Goal: Task Accomplishment & Management: Manage account settings

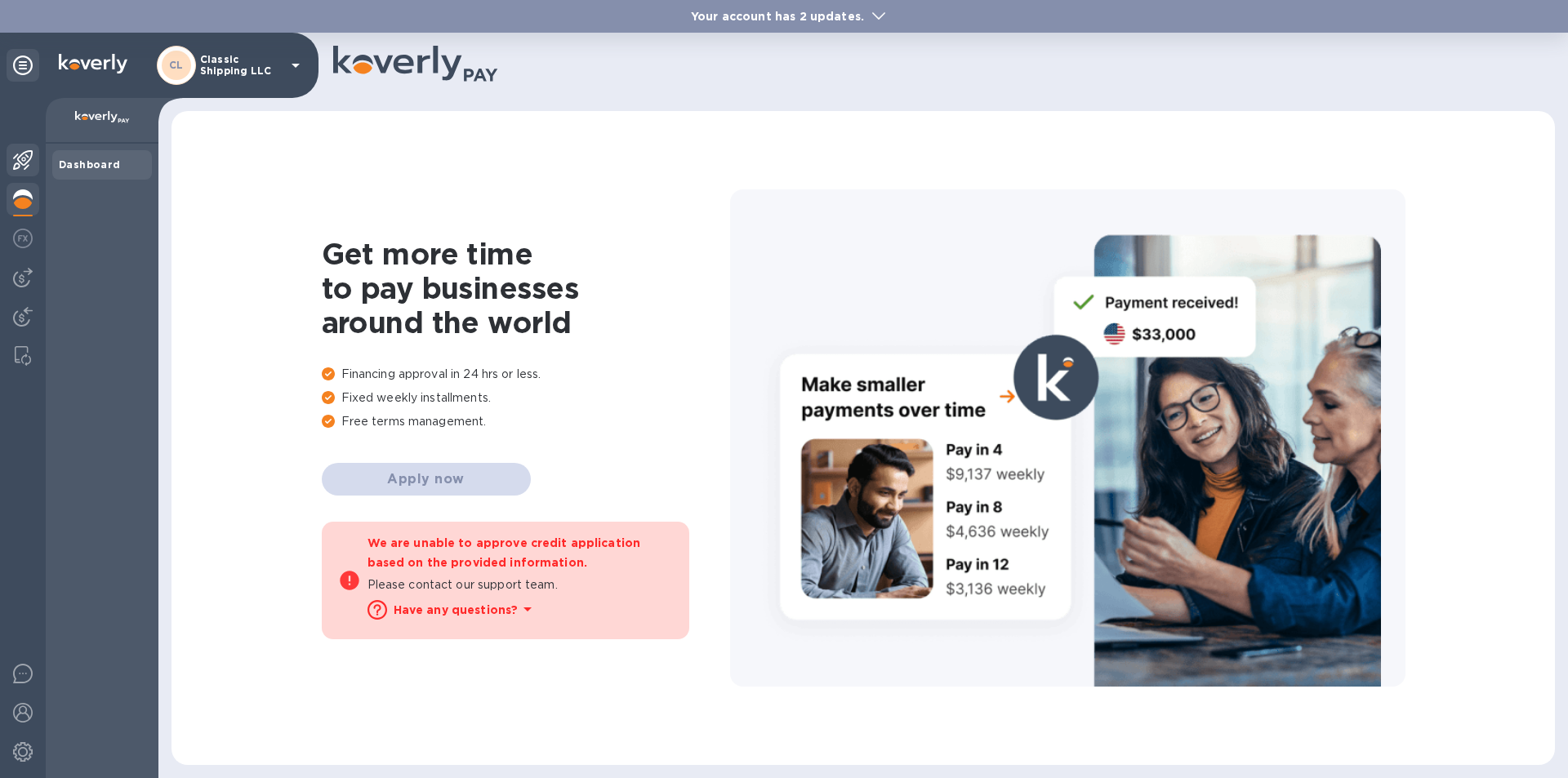
click at [24, 151] on img at bounding box center [23, 160] width 20 height 20
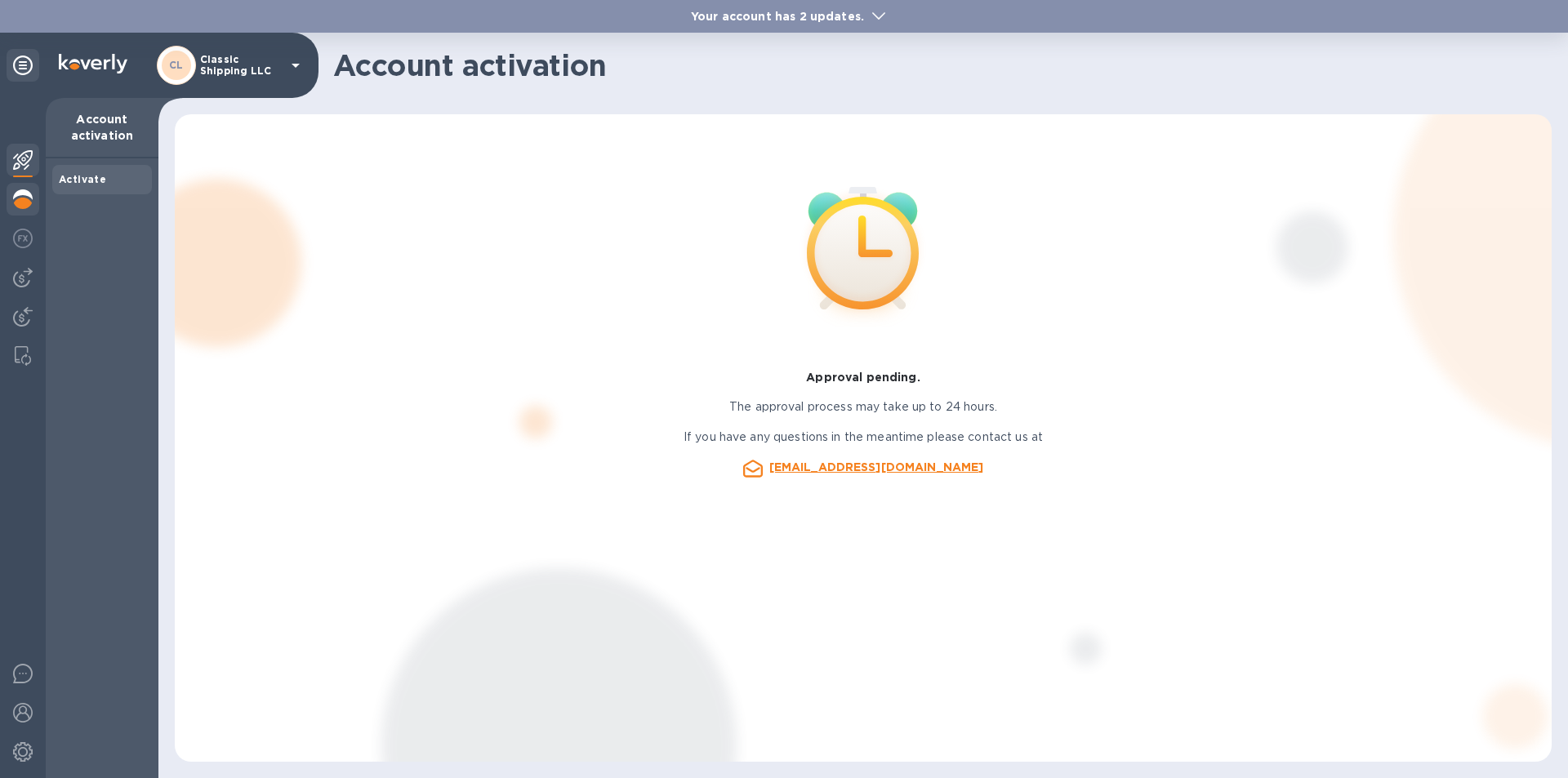
click at [21, 200] on img at bounding box center [23, 199] width 20 height 20
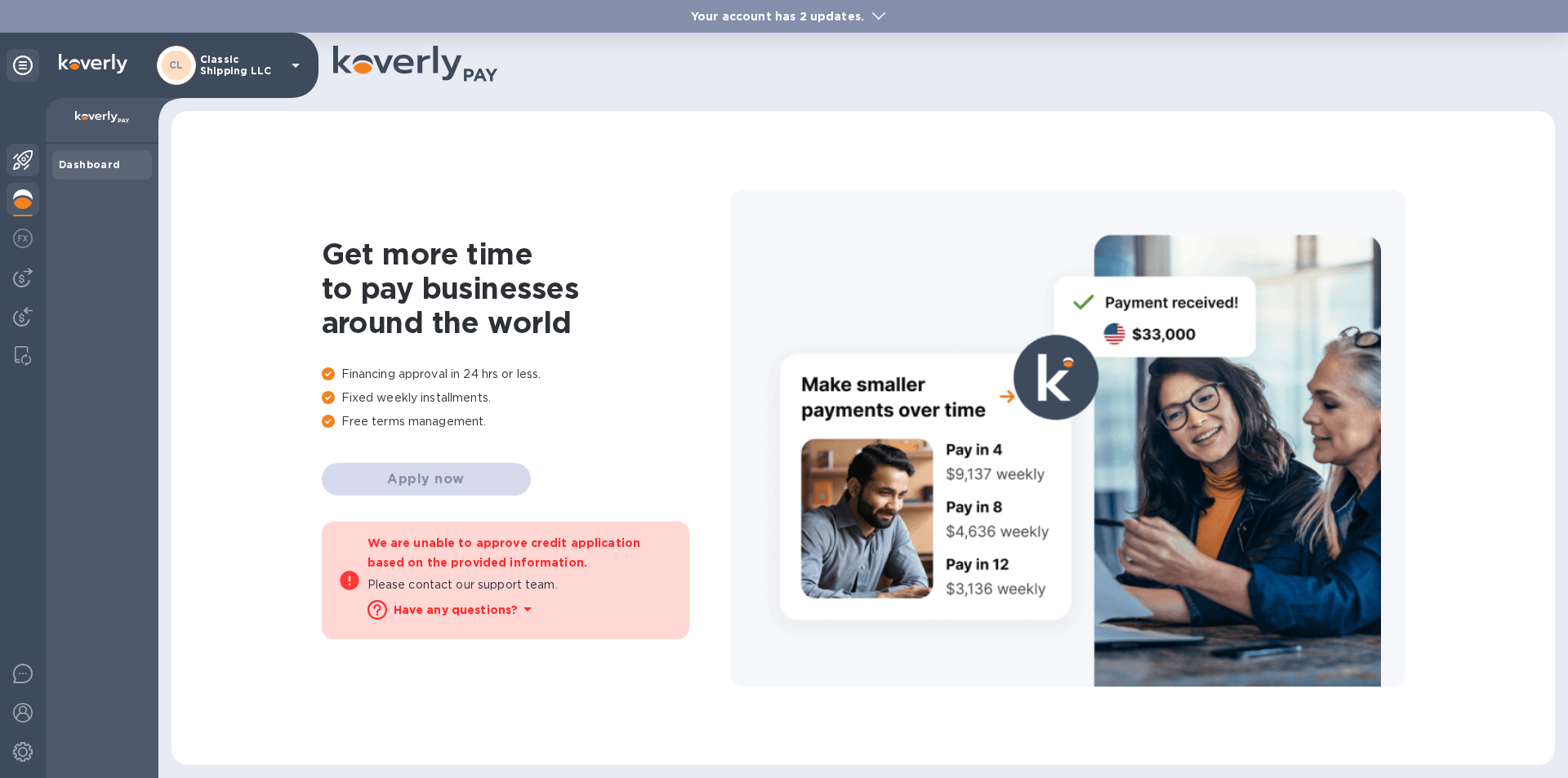
click at [19, 159] on img at bounding box center [23, 160] width 20 height 20
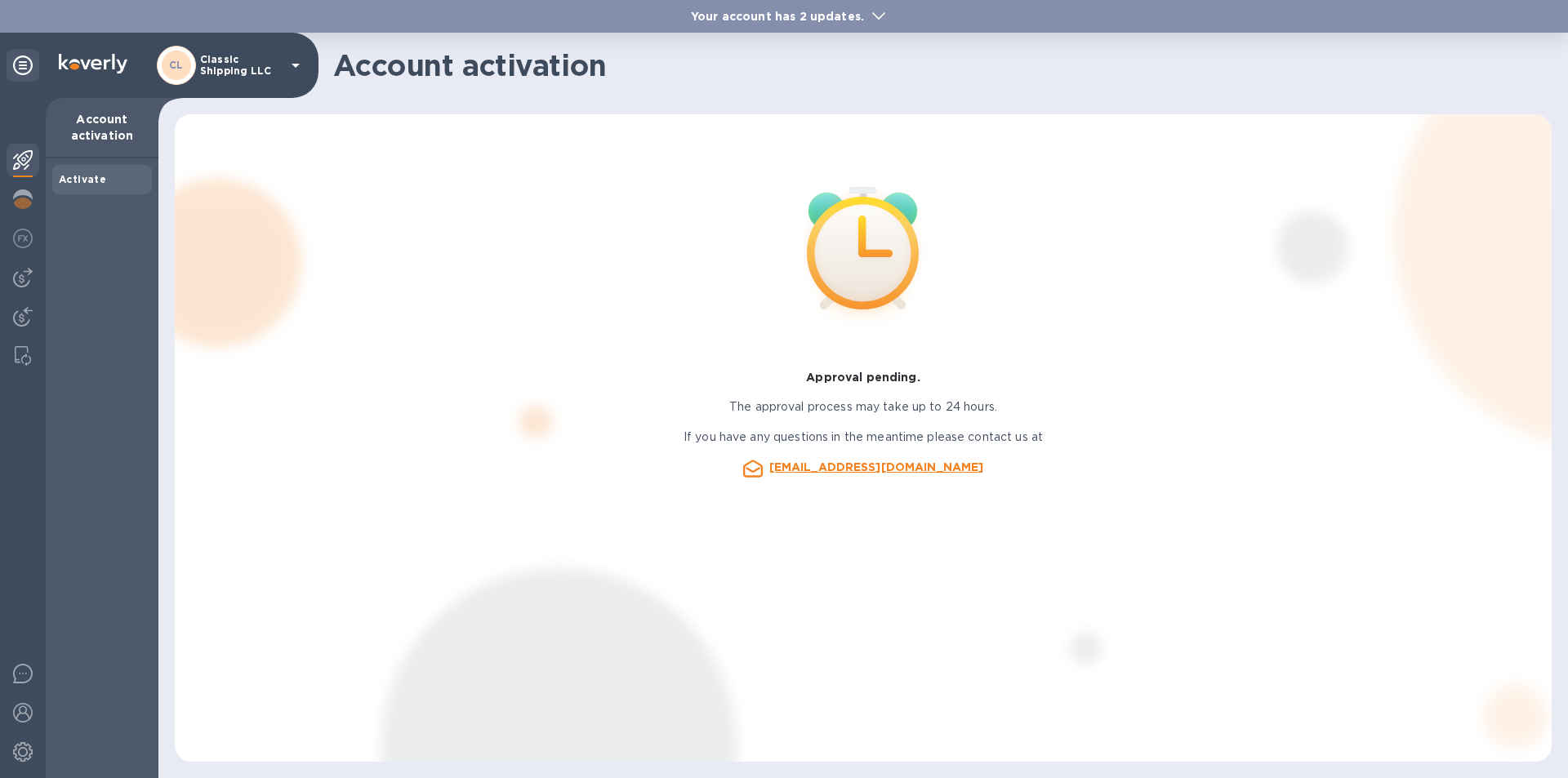
click at [90, 179] on b "Activate" at bounding box center [83, 179] width 48 height 13
click at [116, 127] on p "Account activation" at bounding box center [102, 127] width 86 height 32
click at [18, 195] on img at bounding box center [23, 199] width 20 height 20
